Goal: Task Accomplishment & Management: Use online tool/utility

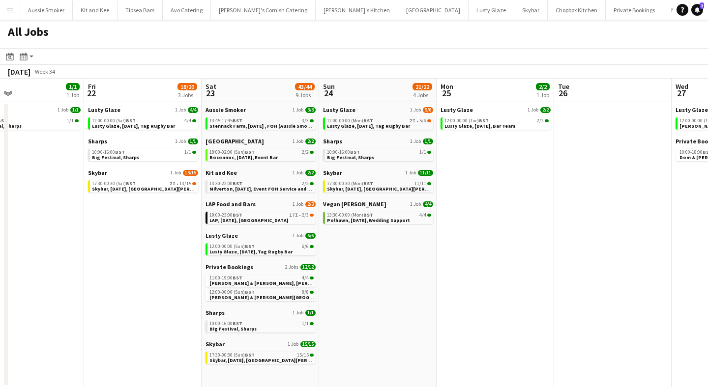
scroll to position [0, 229]
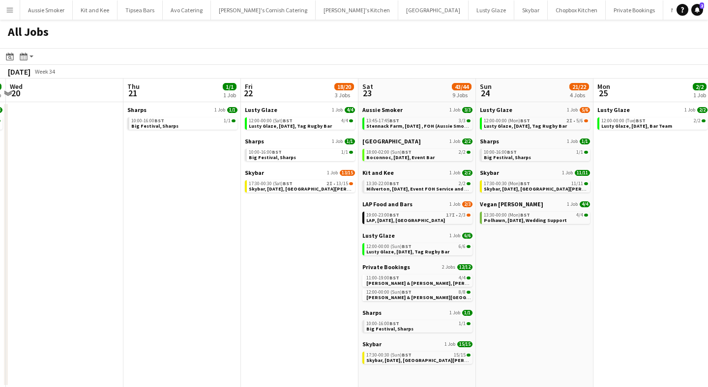
click at [6, 8] on app-icon "Menu" at bounding box center [10, 10] width 8 height 8
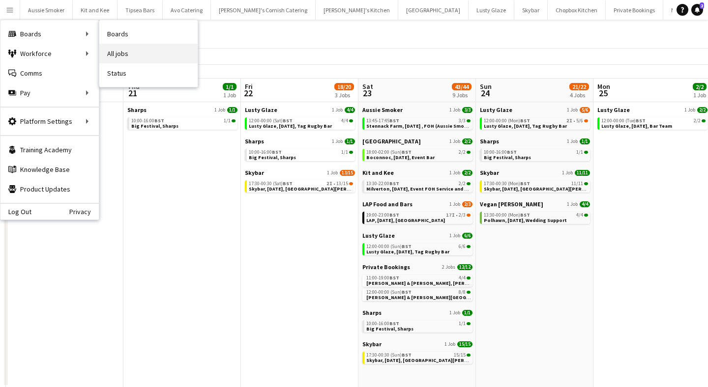
click at [137, 56] on link "All jobs" at bounding box center [148, 54] width 98 height 20
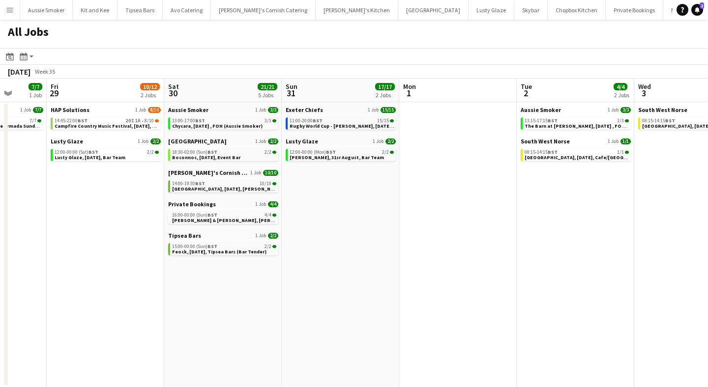
scroll to position [0, 309]
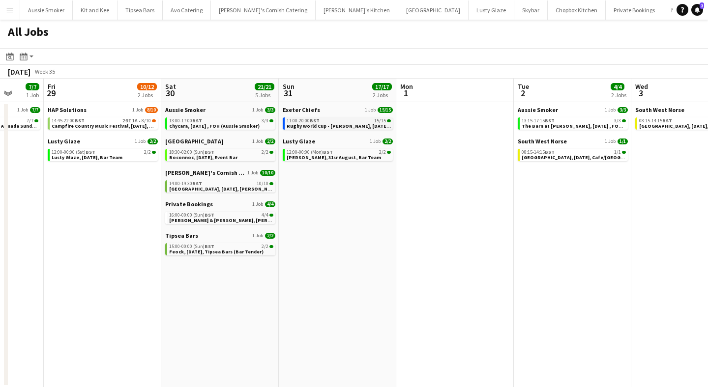
click at [344, 125] on span "Rugby World Cup - [PERSON_NAME], [DATE], Match Day Bar" at bounding box center [356, 126] width 138 height 6
